Goal: Communication & Community: Answer question/provide support

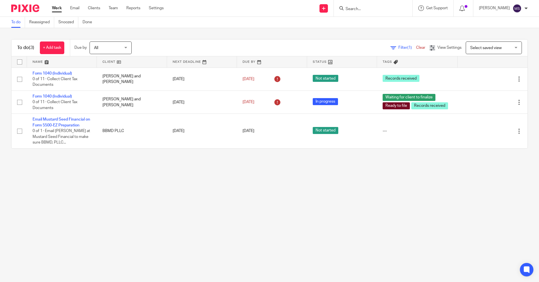
click at [147, 10] on input "Search" at bounding box center [370, 9] width 51 height 5
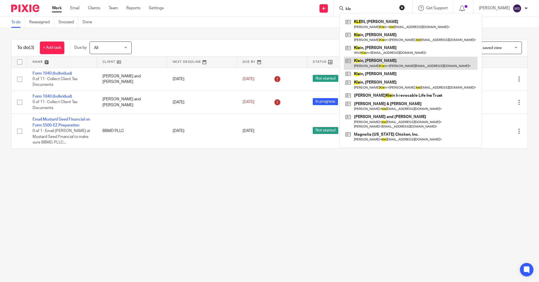
type input "kle"
click at [147, 61] on link at bounding box center [411, 63] width 134 height 13
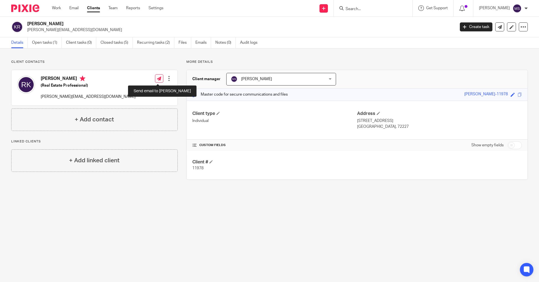
click at [157, 80] on icon at bounding box center [159, 79] width 4 height 4
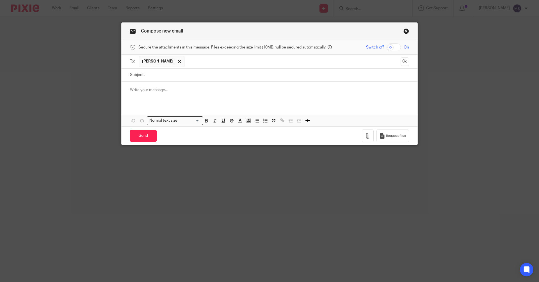
click at [393, 47] on input "checkbox" at bounding box center [394, 48] width 14 height 8
checkbox input "true"
click at [188, 76] on input "Subject:" at bounding box center [278, 75] width 262 height 13
type input "Vouchers for Tax return"
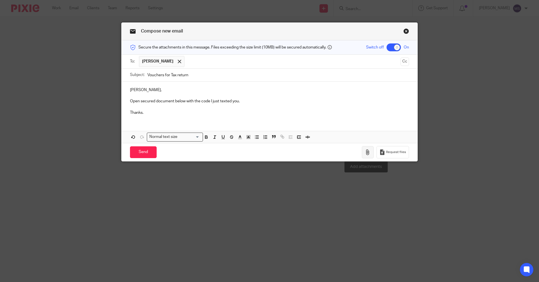
click at [365, 152] on icon "button" at bounding box center [368, 153] width 6 height 6
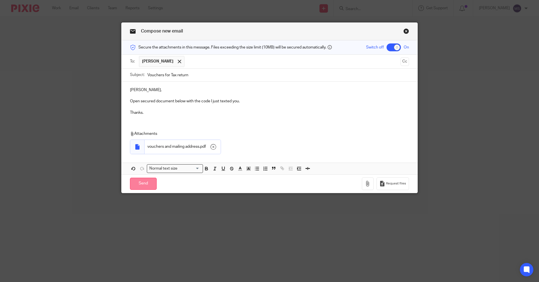
click at [146, 184] on input "Send" at bounding box center [143, 184] width 27 height 12
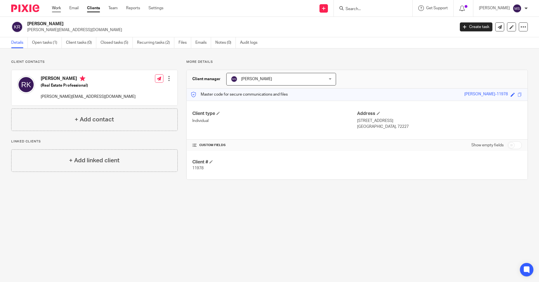
click at [58, 8] on link "Work" at bounding box center [56, 8] width 9 height 6
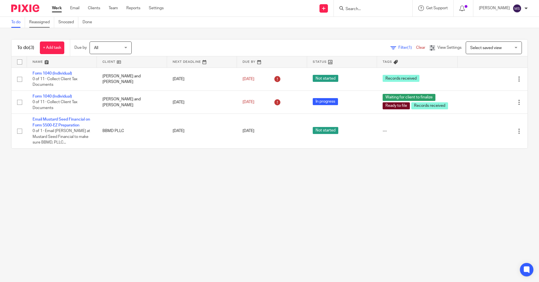
click at [44, 24] on link "Reassigned" at bounding box center [41, 22] width 25 height 11
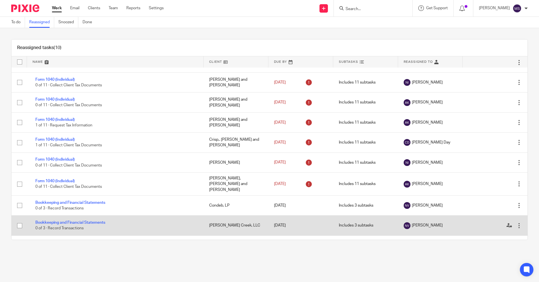
scroll to position [28, 0]
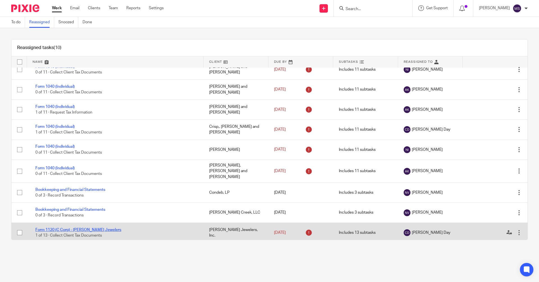
click at [93, 228] on link "Form 1120 (C Corp) - [PERSON_NAME] Jewelers" at bounding box center [78, 230] width 86 height 4
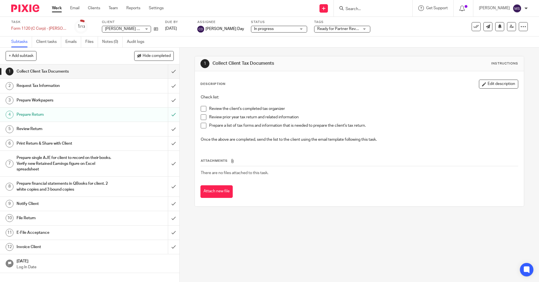
click at [24, 41] on link "Subtasks" at bounding box center [21, 41] width 21 height 11
click at [167, 100] on input "submit" at bounding box center [89, 100] width 179 height 14
click at [167, 88] on input "submit" at bounding box center [89, 86] width 179 height 14
click at [168, 72] on input "submit" at bounding box center [89, 72] width 179 height 14
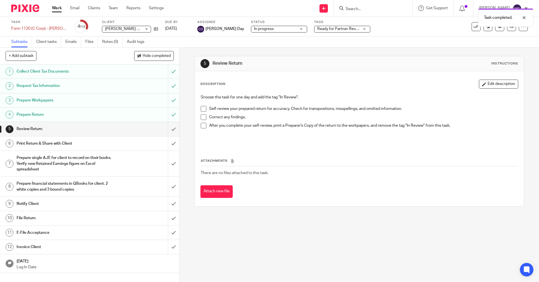
click at [470, 8] on div "Task completed." at bounding box center [401, 16] width 264 height 21
